Goal: Task Accomplishment & Management: Use online tool/utility

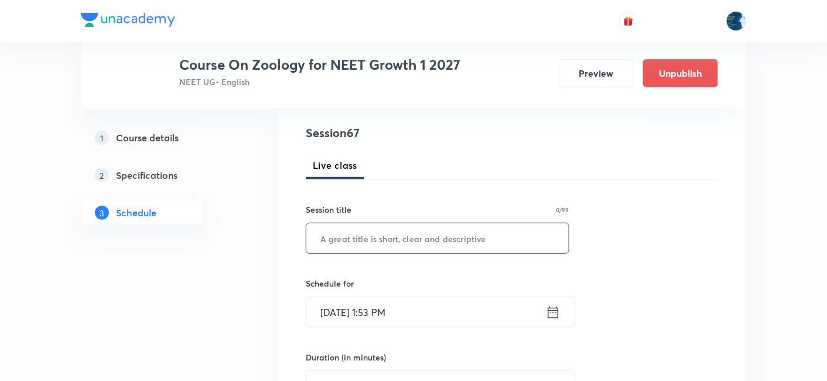
click at [346, 235] on input "text" at bounding box center [437, 238] width 262 height 30
type input "[MEDICAL_DATA]"
click at [453, 308] on input "[DATE] 1:53 PM" at bounding box center [426, 312] width 240 height 30
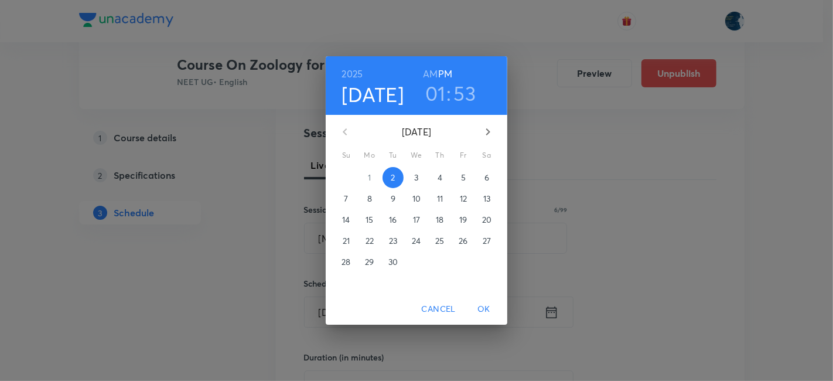
click at [437, 89] on h3 "01" at bounding box center [435, 93] width 21 height 25
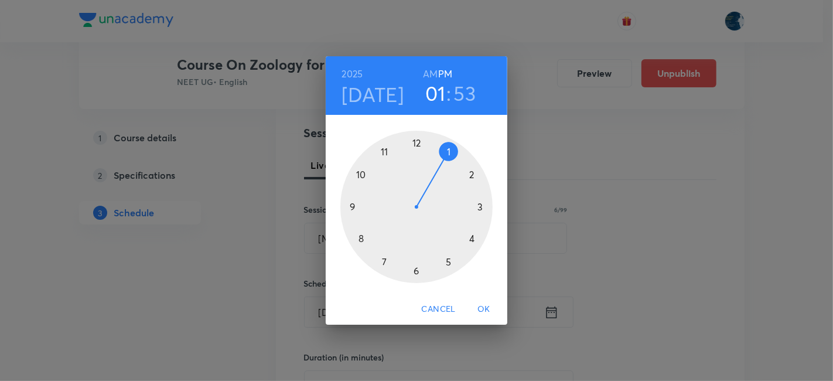
click at [476, 177] on div at bounding box center [416, 207] width 152 height 152
click at [449, 150] on div at bounding box center [416, 207] width 152 height 152
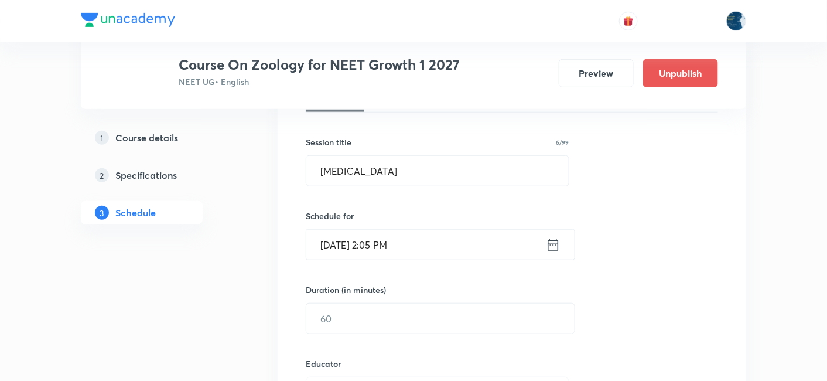
scroll to position [216, 0]
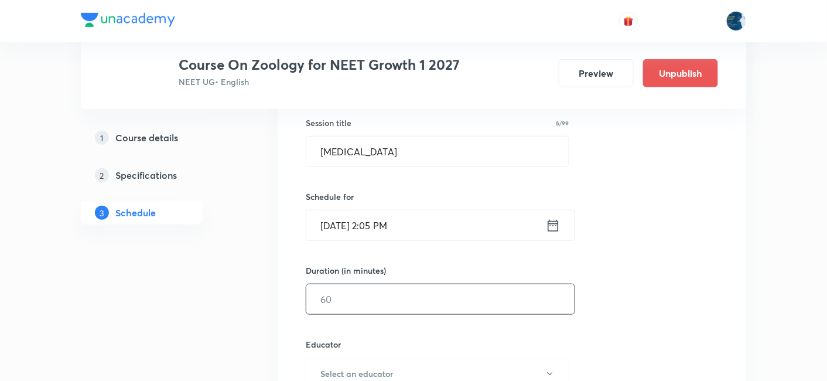
click at [361, 309] on input "text" at bounding box center [440, 299] width 268 height 30
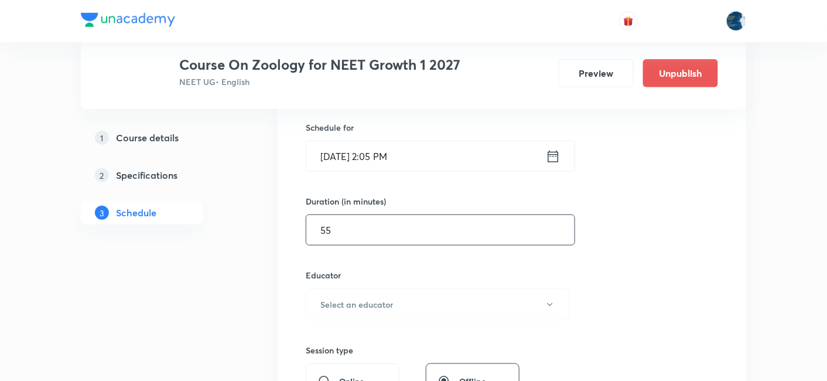
scroll to position [303, 0]
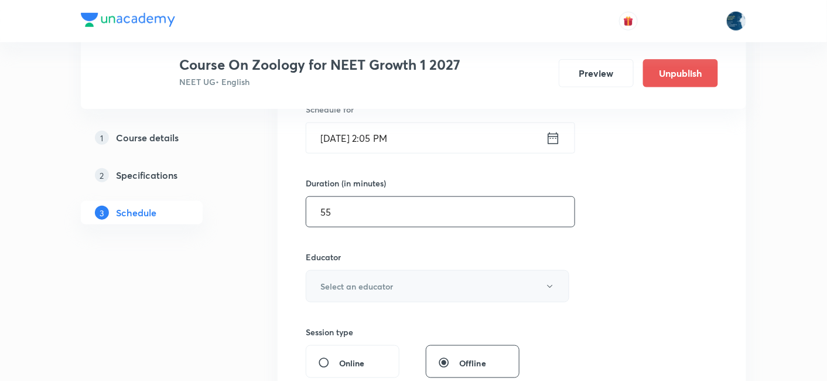
type input "55"
click at [363, 280] on h6 "Select an educator" at bounding box center [356, 286] width 73 height 12
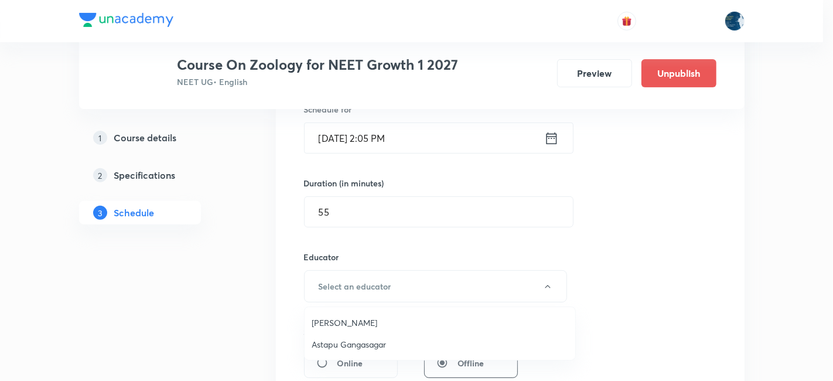
click at [353, 323] on span "Twishampati Joshi" at bounding box center [440, 322] width 257 height 12
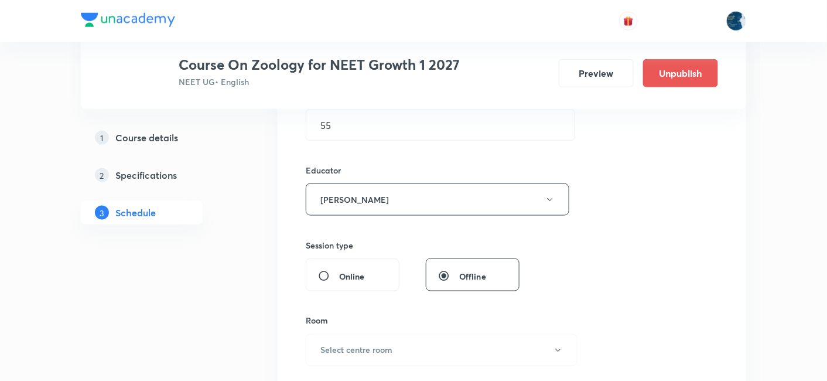
scroll to position [476, 0]
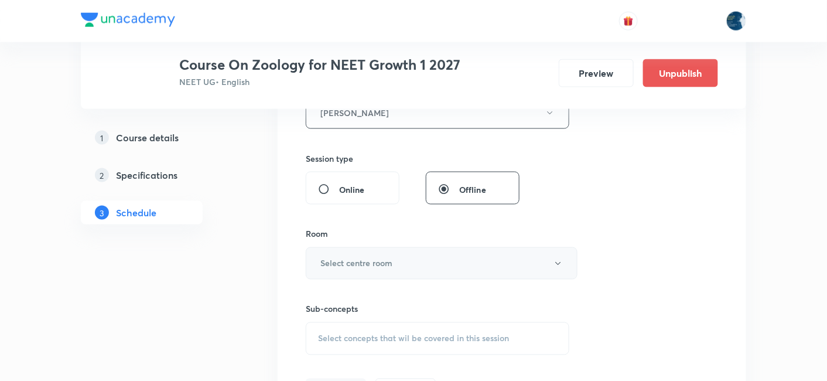
click at [340, 262] on h6 "Select centre room" at bounding box center [356, 263] width 72 height 12
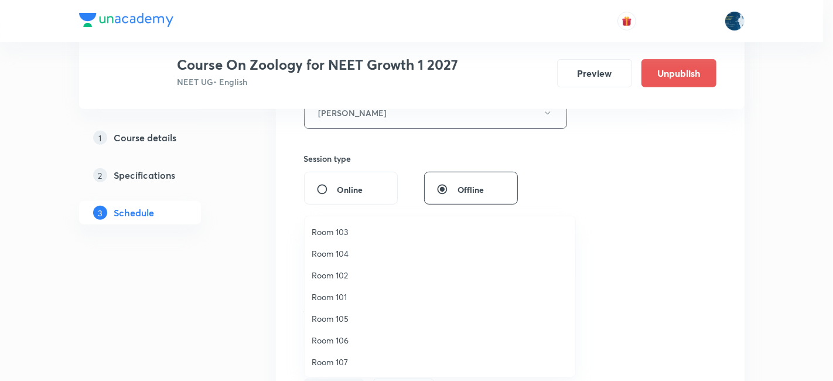
click at [334, 296] on span "Room 101" at bounding box center [440, 297] width 257 height 12
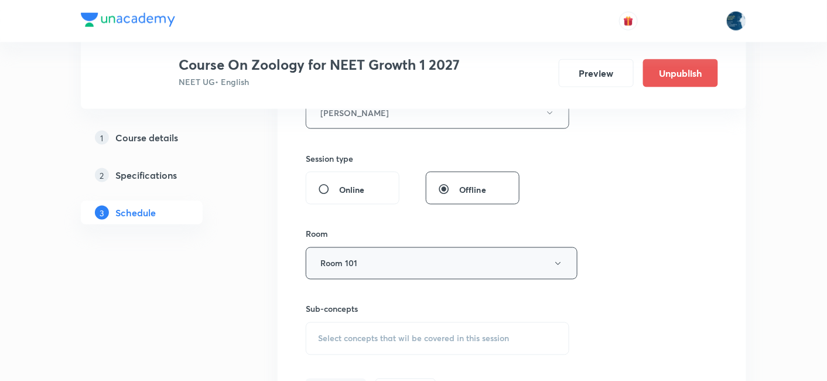
click at [354, 258] on button "Room 101" at bounding box center [442, 263] width 272 height 32
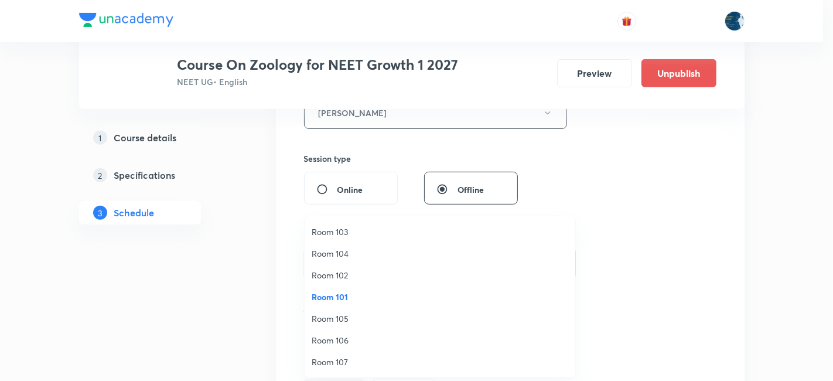
click at [349, 274] on span "Room 102" at bounding box center [440, 275] width 257 height 12
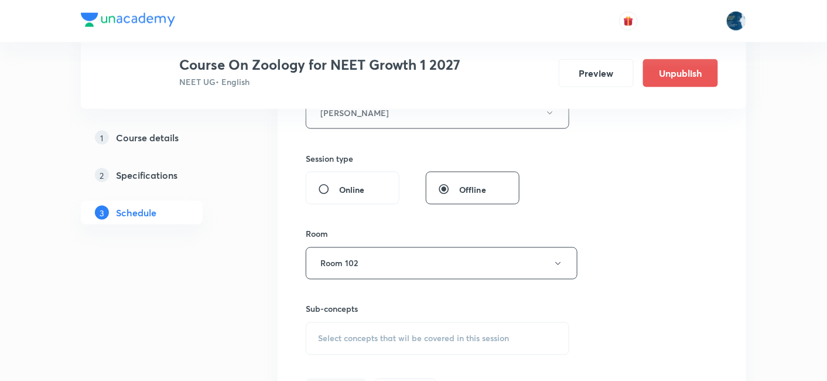
click at [320, 334] on span "Select concepts that wil be covered in this session" at bounding box center [413, 338] width 191 height 9
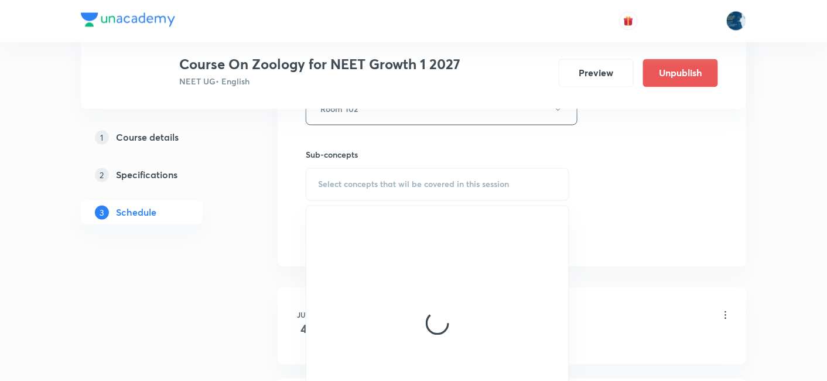
scroll to position [650, 0]
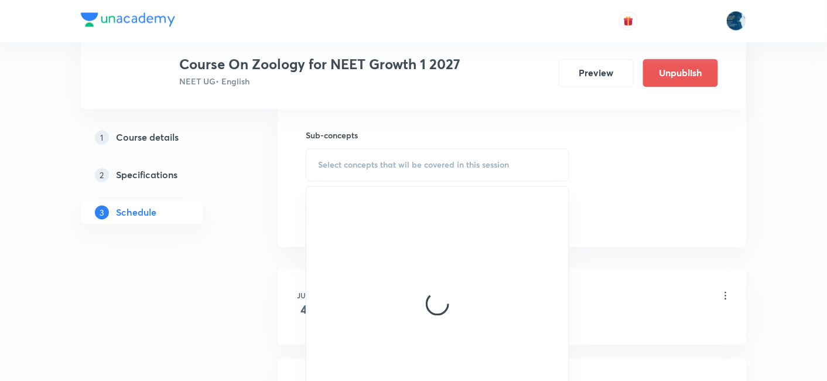
click at [313, 156] on div "Select concepts that wil be covered in this session" at bounding box center [438, 165] width 264 height 33
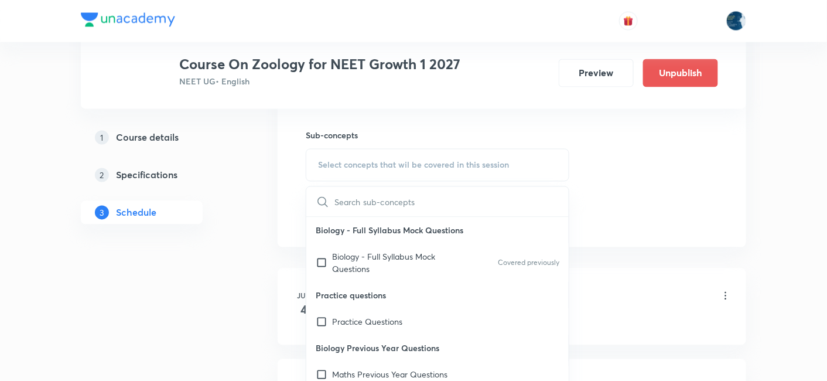
drag, startPoint x: 373, startPoint y: 262, endPoint x: 618, endPoint y: 213, distance: 250.2
click at [373, 262] on p "Biology - Full Syllabus Mock Questions" at bounding box center [391, 263] width 118 height 25
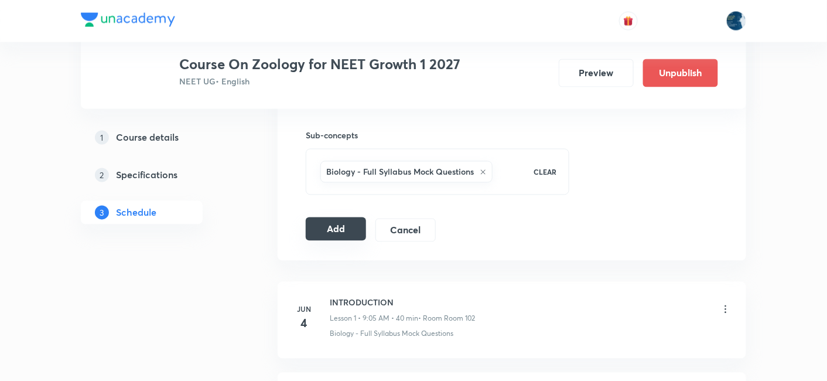
click at [330, 231] on button "Add" at bounding box center [336, 228] width 60 height 23
